Goal: Information Seeking & Learning: Compare options

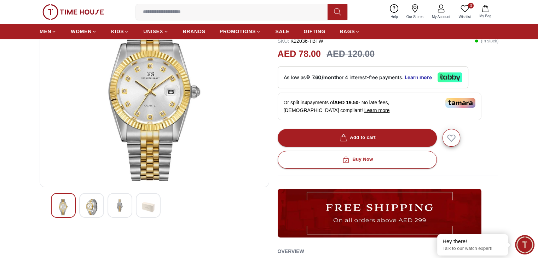
scroll to position [106, 0]
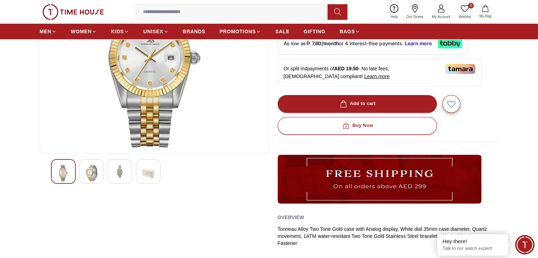
click at [85, 167] on img at bounding box center [91, 173] width 13 height 16
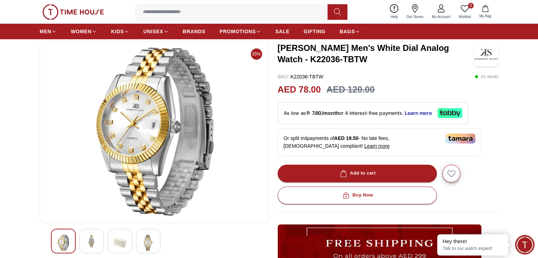
scroll to position [35, 0]
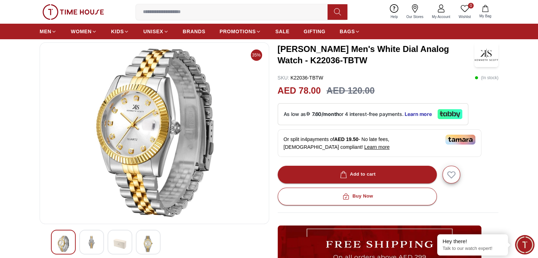
click at [123, 239] on img at bounding box center [119, 244] width 13 height 16
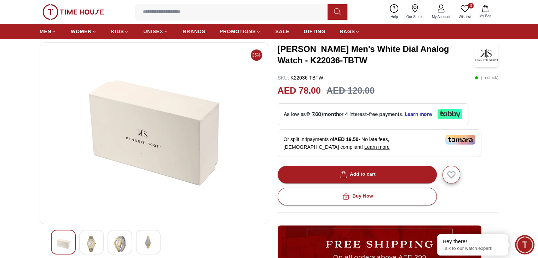
click at [146, 242] on img at bounding box center [148, 242] width 13 height 13
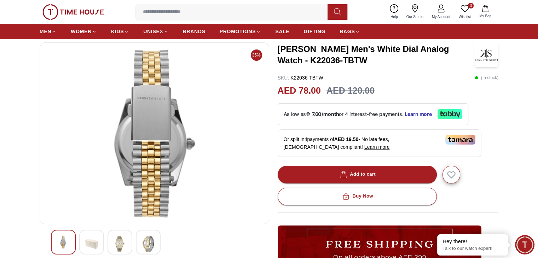
click at [63, 239] on img at bounding box center [63, 242] width 13 height 13
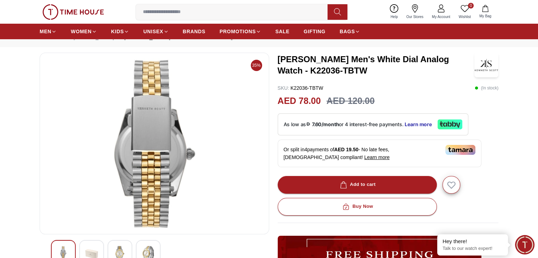
scroll to position [0, 0]
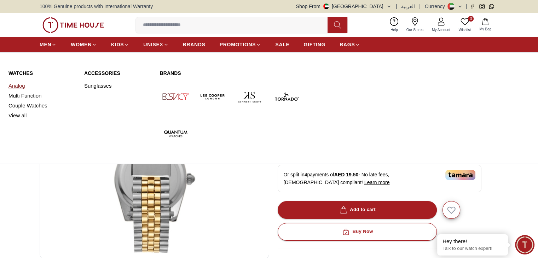
click at [21, 87] on link "Analog" at bounding box center [41, 86] width 67 height 10
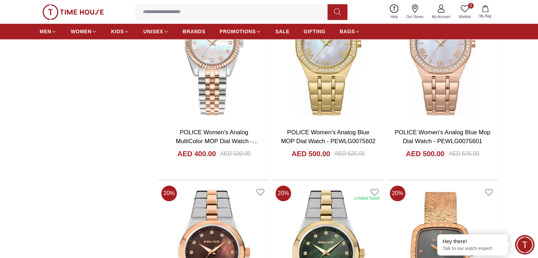
scroll to position [778, 0]
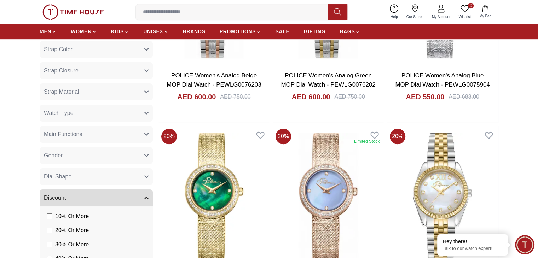
scroll to position [389, 0]
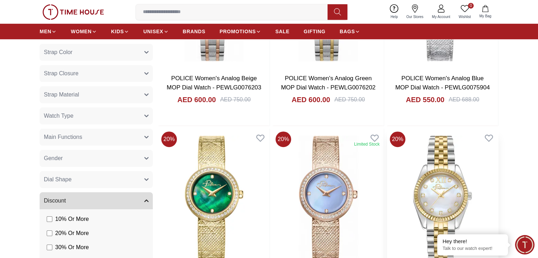
click at [387, 129] on img at bounding box center [442, 202] width 111 height 146
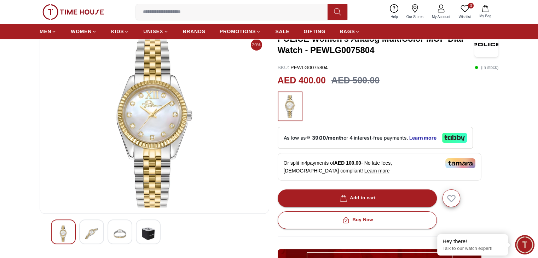
scroll to position [141, 0]
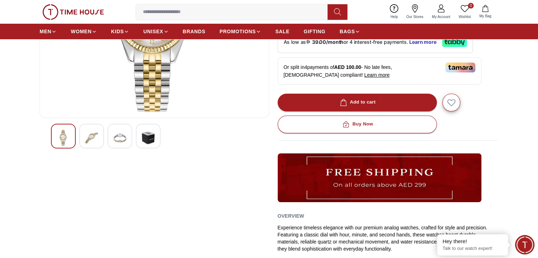
click at [96, 137] on img at bounding box center [91, 138] width 13 height 16
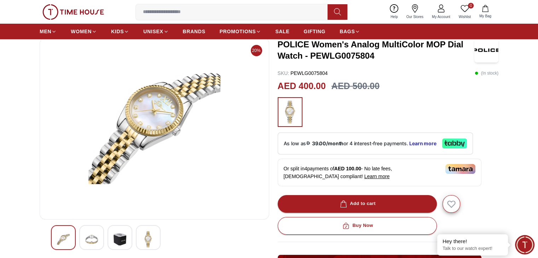
scroll to position [35, 0]
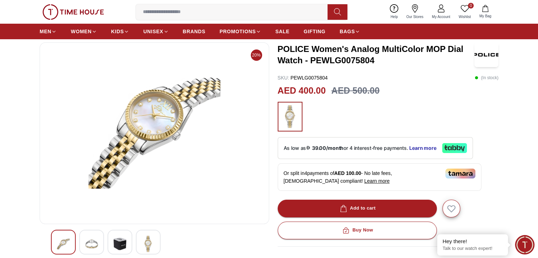
click at [119, 243] on img at bounding box center [119, 244] width 13 height 16
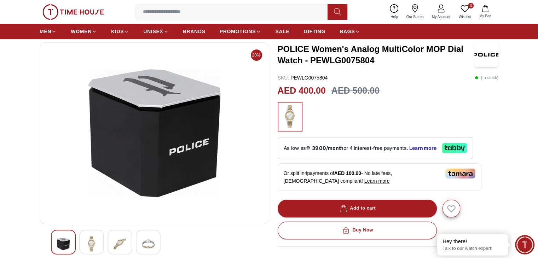
click at [142, 244] on img at bounding box center [148, 244] width 13 height 16
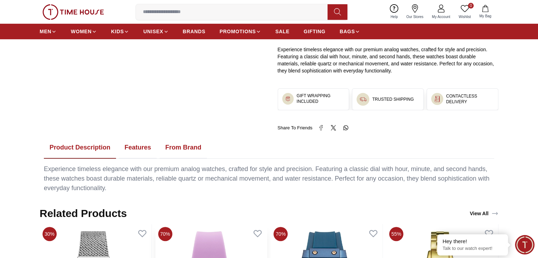
scroll to position [318, 0]
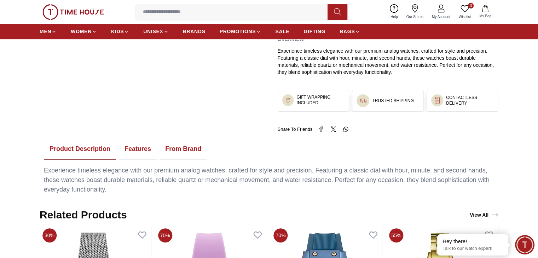
click at [146, 146] on button "Features" at bounding box center [138, 149] width 38 height 22
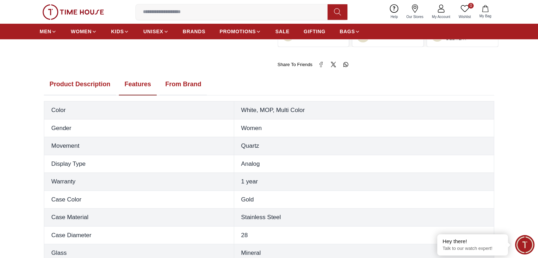
scroll to position [389, 0]
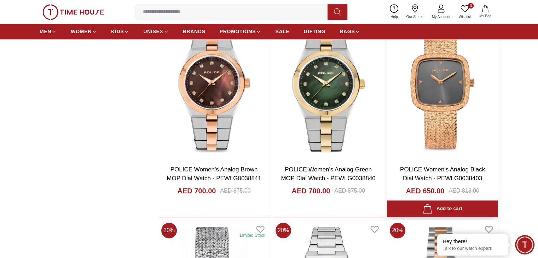
scroll to position [919, 0]
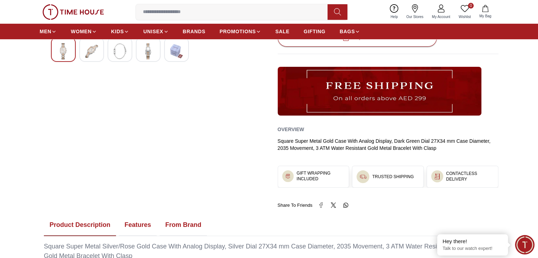
scroll to position [318, 0]
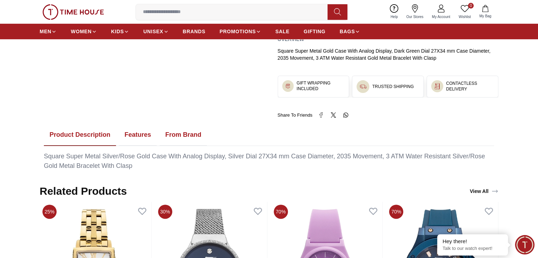
click at [139, 137] on button "Features" at bounding box center [138, 135] width 38 height 22
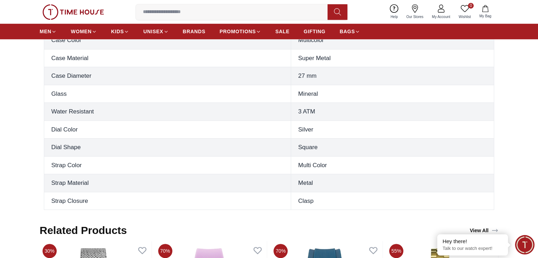
scroll to position [530, 0]
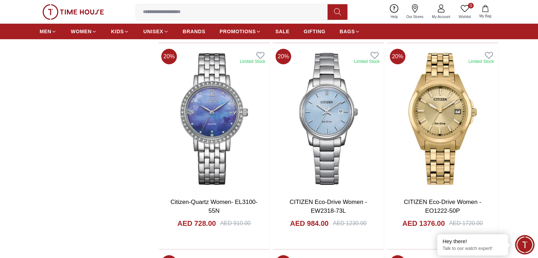
scroll to position [2532, 0]
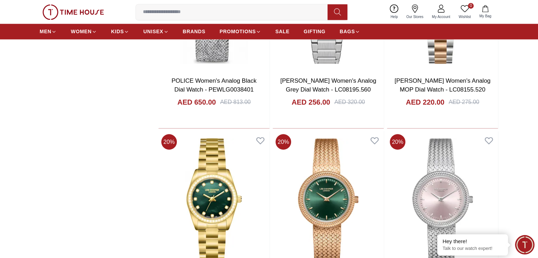
scroll to position [1189, 0]
